Goal: Information Seeking & Learning: Find specific fact

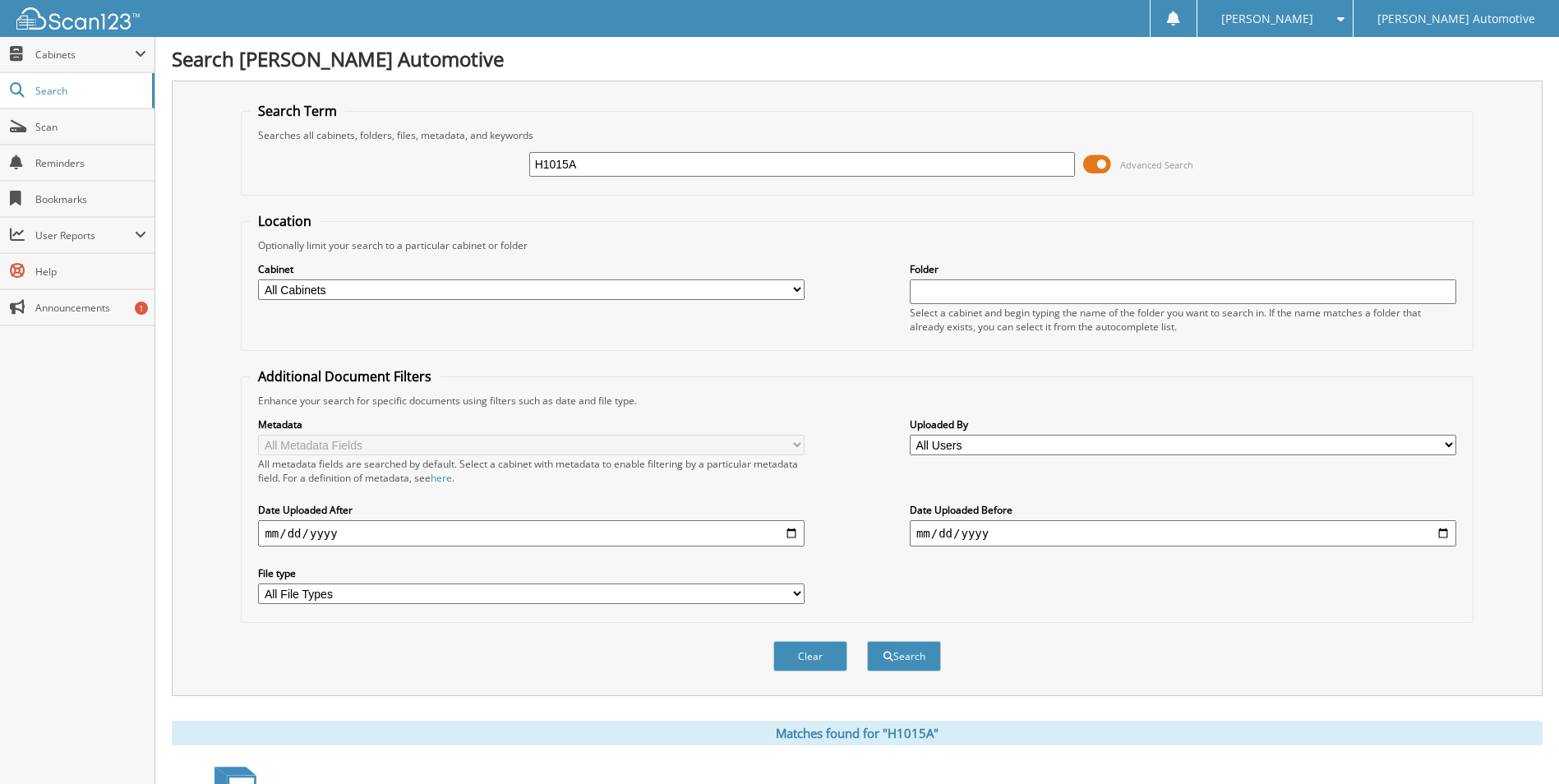
click at [602, 167] on input "H1015A" at bounding box center [803, 164] width 546 height 25
type input "478511"
click at [867, 641] on button "Search" at bounding box center [905, 656] width 74 height 30
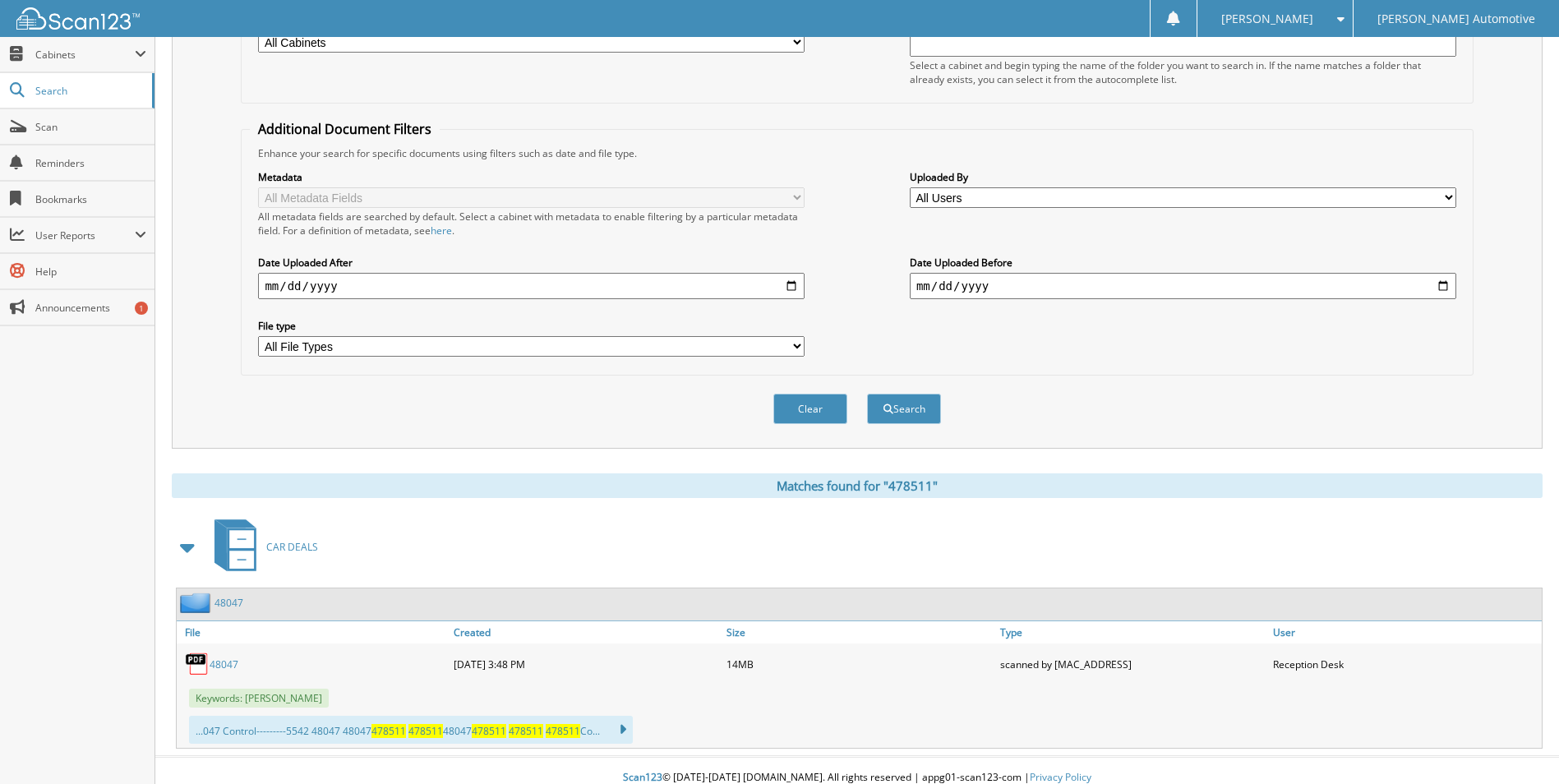
scroll to position [263, 0]
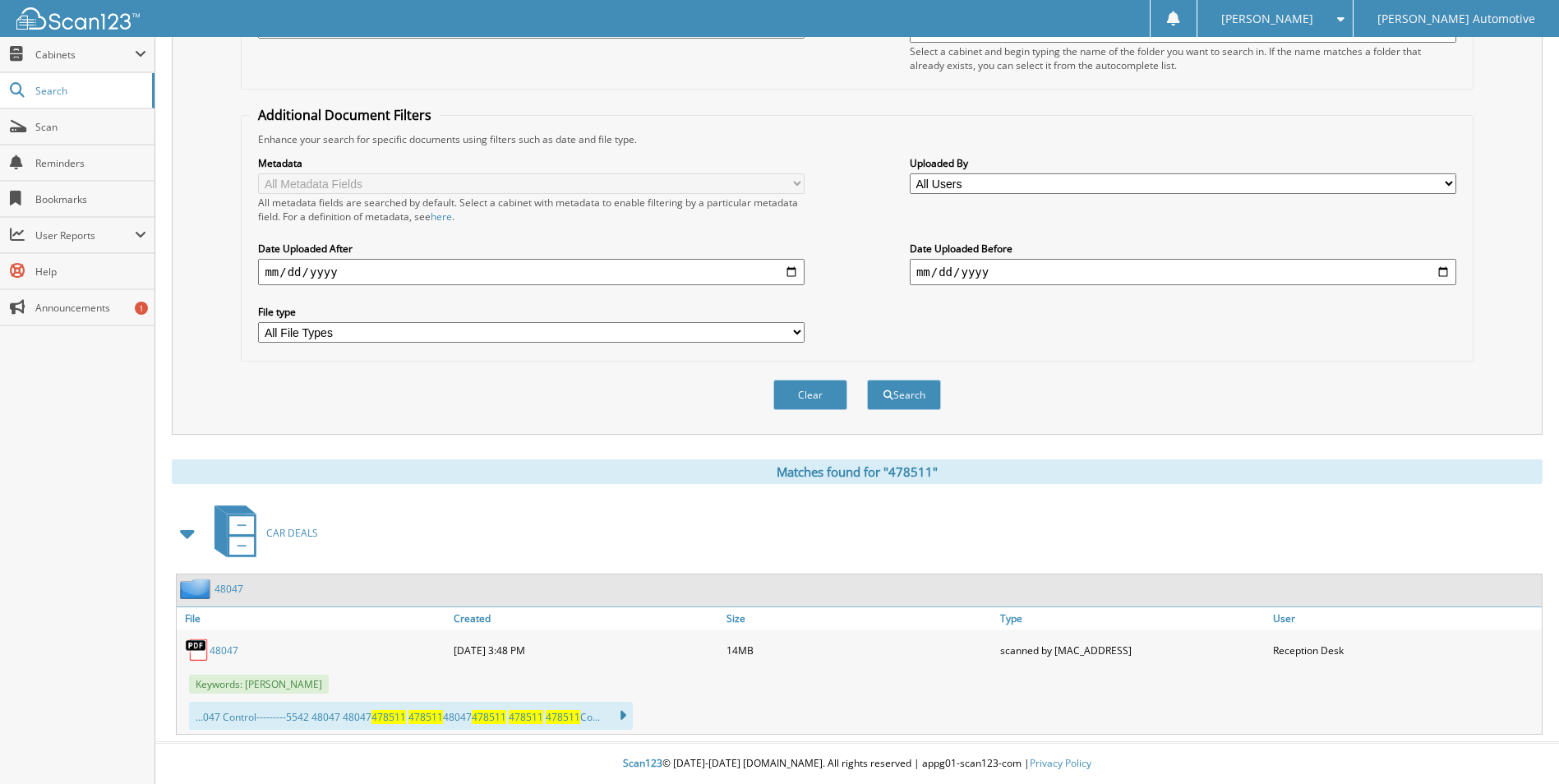
click at [227, 652] on link "48047" at bounding box center [224, 651] width 29 height 14
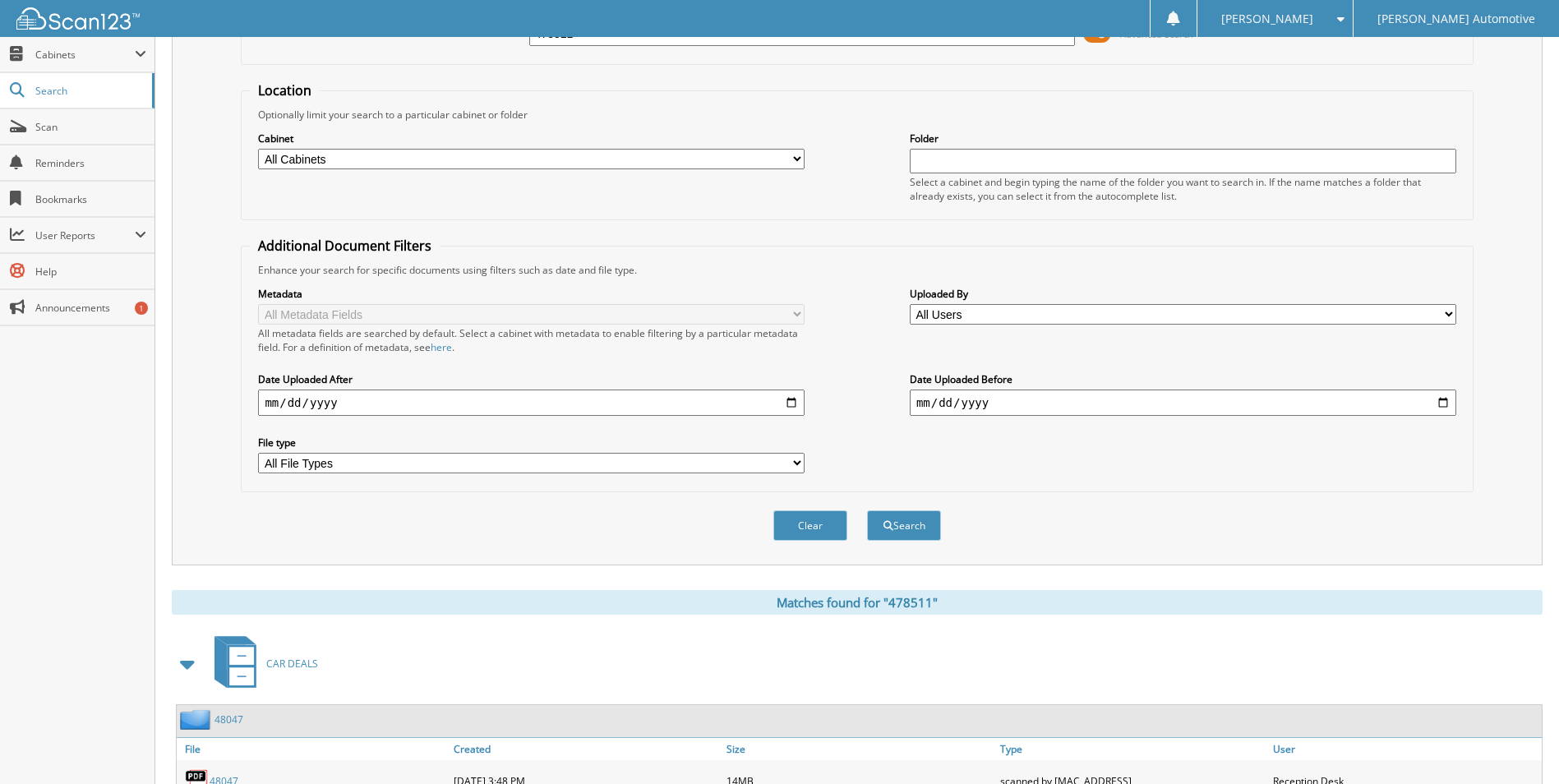
scroll to position [0, 0]
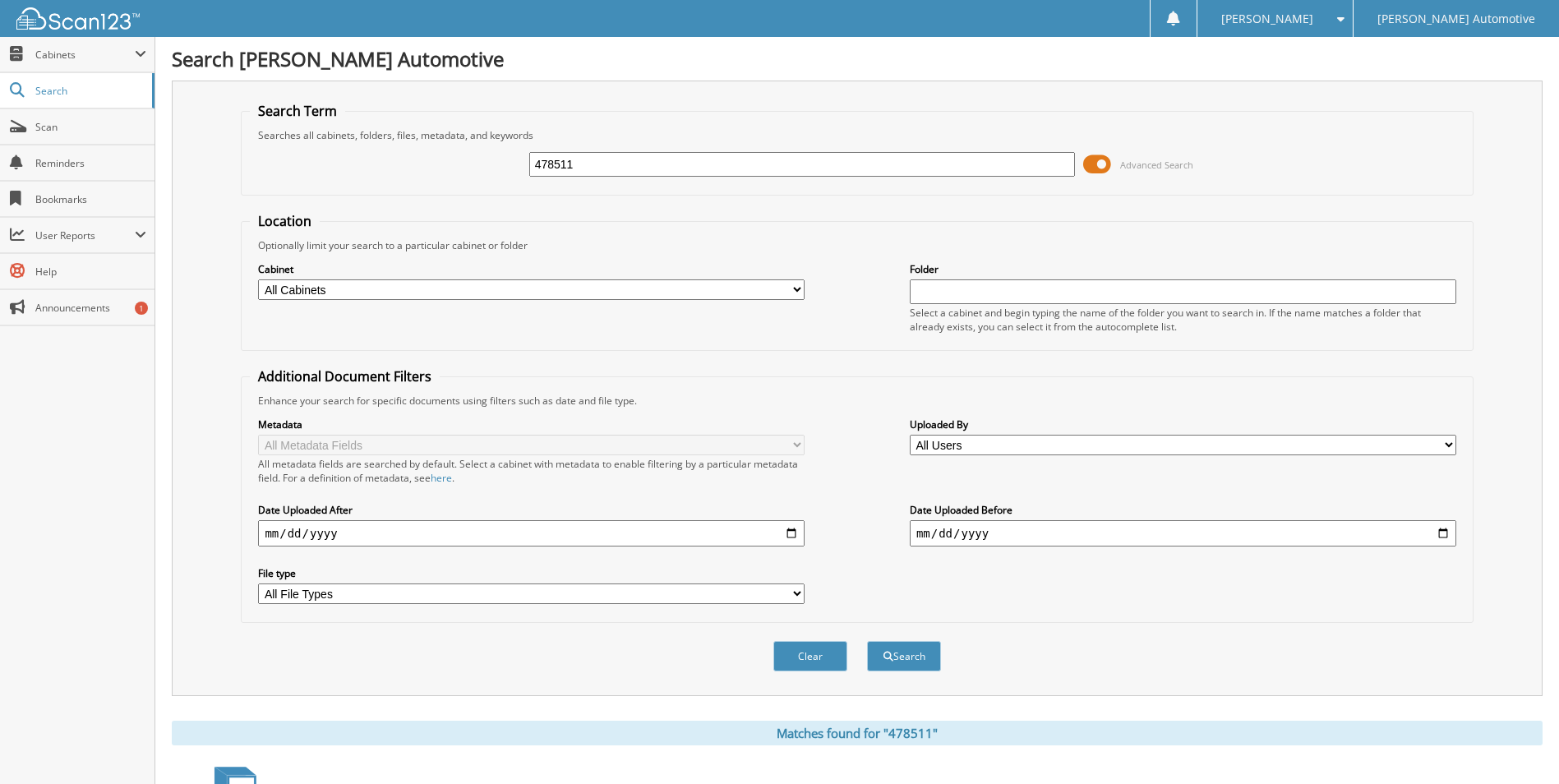
click at [556, 165] on input "478511" at bounding box center [803, 164] width 546 height 25
type input "450743"
click at [867, 641] on button "Search" at bounding box center [905, 656] width 74 height 30
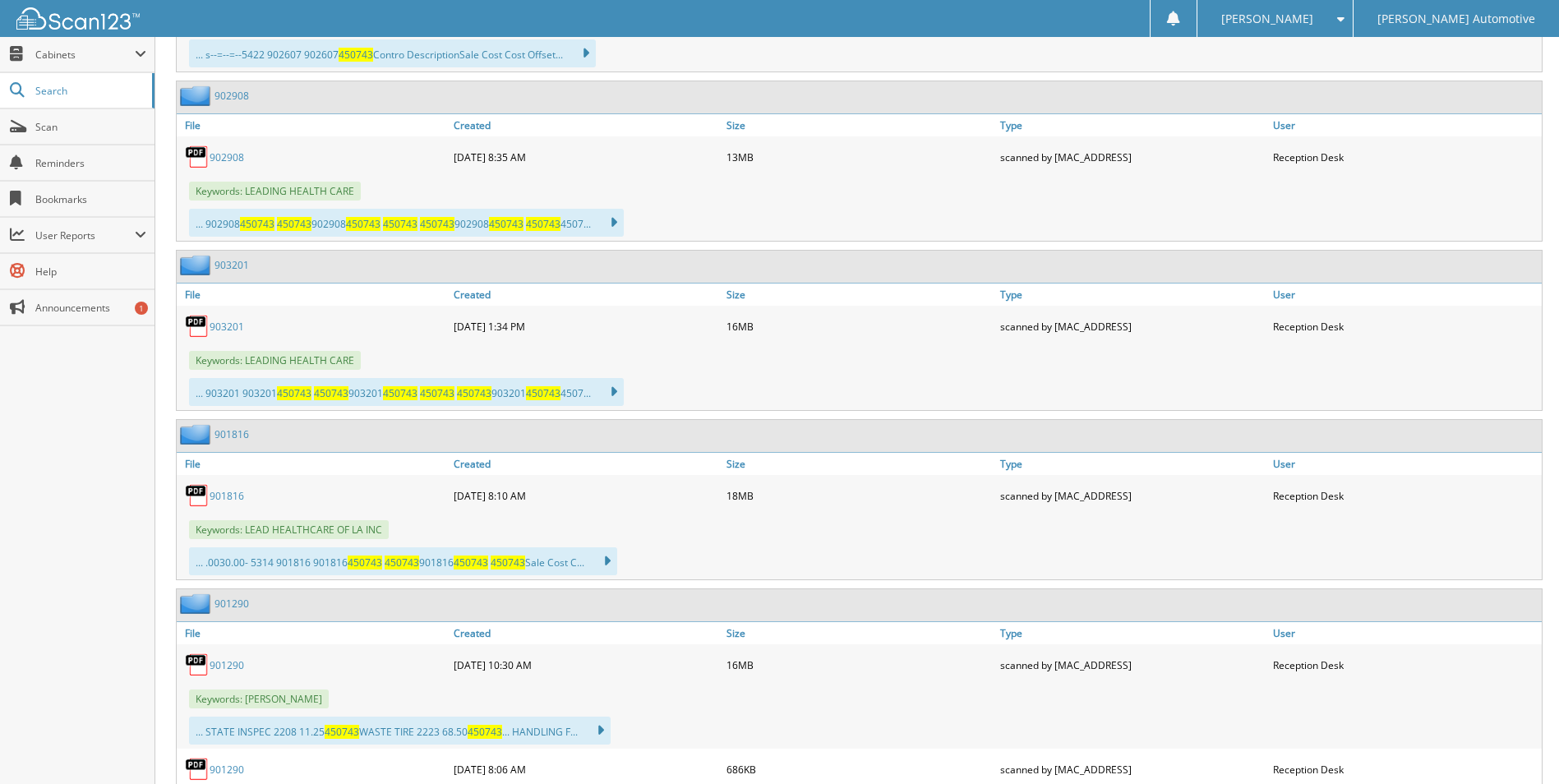
scroll to position [1479, 0]
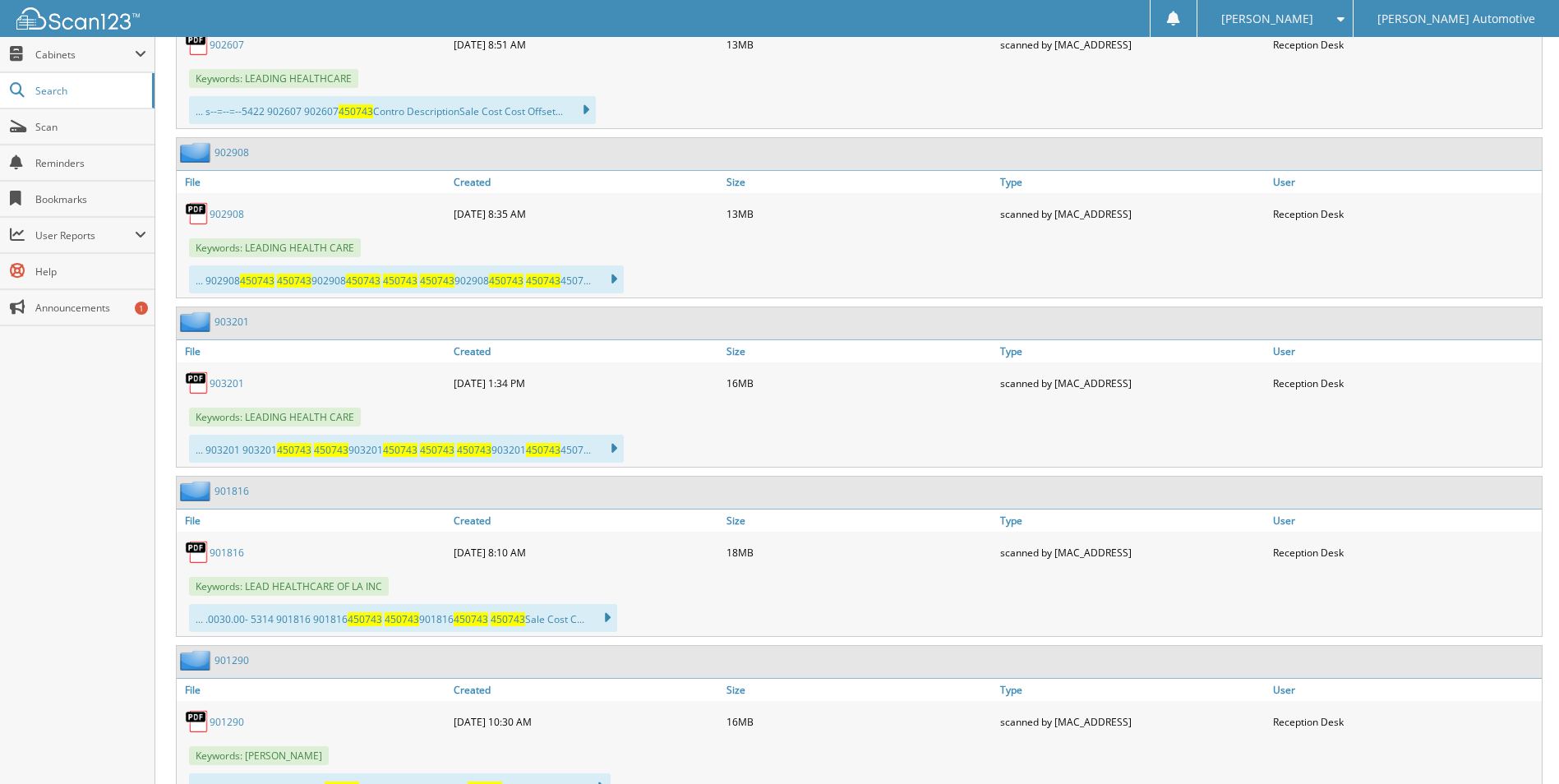
click at [219, 382] on link "903201" at bounding box center [226, 384] width 34 height 14
